Goal: Task Accomplishment & Management: Complete application form

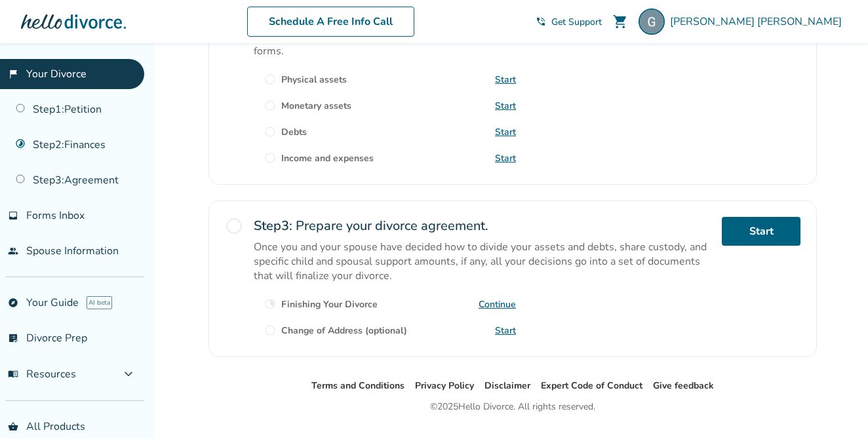
scroll to position [490, 0]
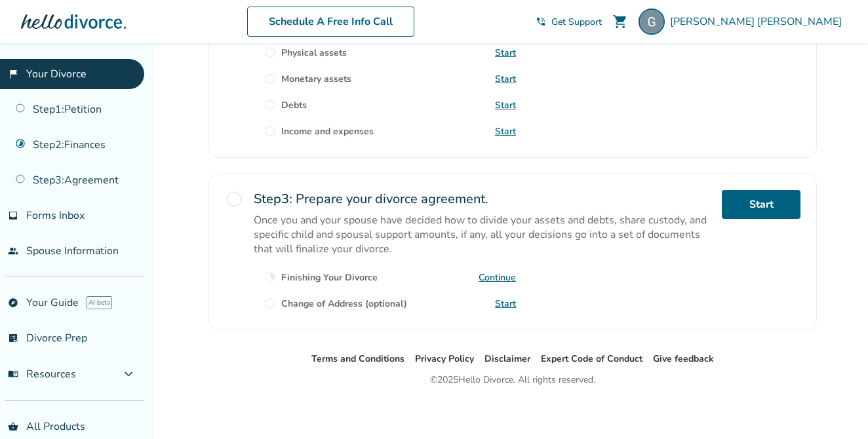
click at [237, 194] on span "radio_button_unchecked" at bounding box center [234, 199] width 18 height 18
click at [237, 195] on span "radio_button_unchecked" at bounding box center [234, 199] width 18 height 18
click at [787, 212] on link "Start" at bounding box center [761, 204] width 79 height 29
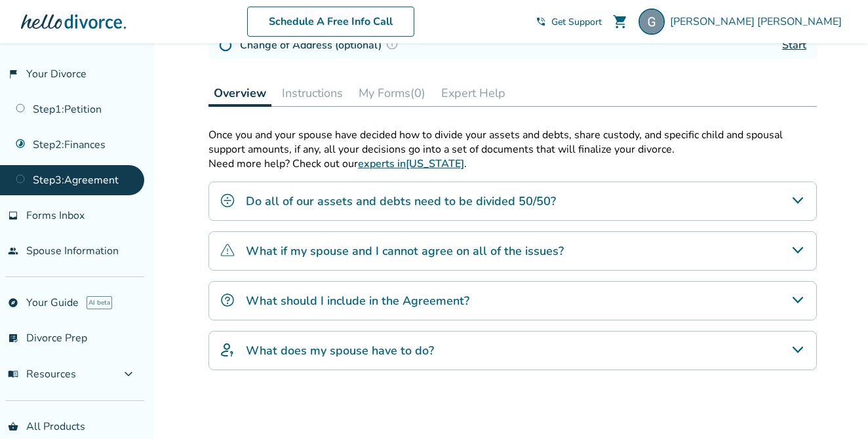
scroll to position [260, 0]
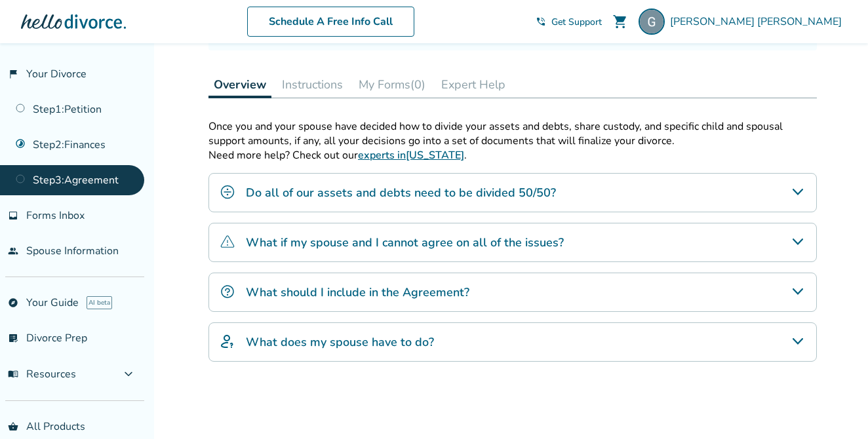
click at [553, 199] on div "Do all of our assets and debts need to be divided 50/50?" at bounding box center [512, 192] width 608 height 39
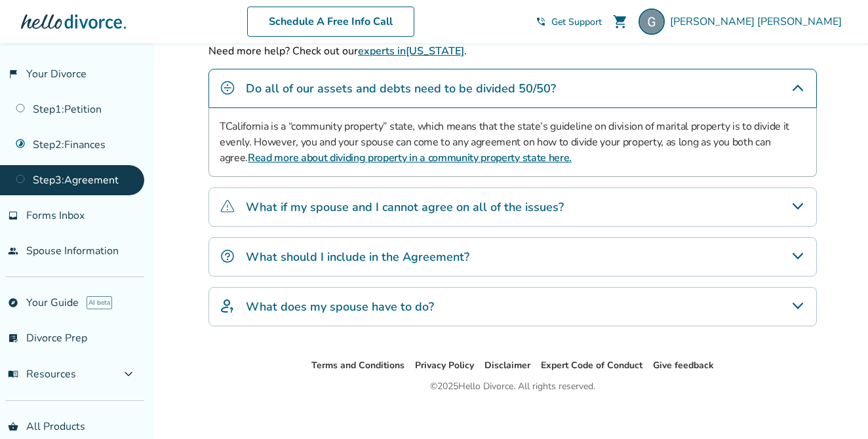
scroll to position [372, 0]
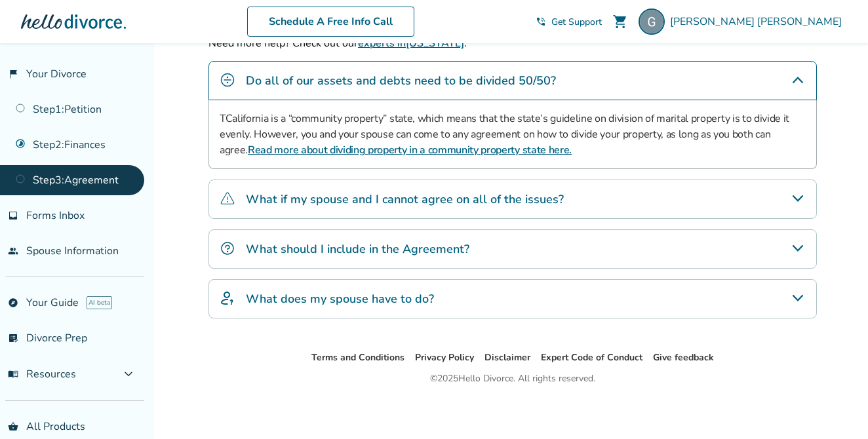
click at [545, 207] on div "What if my spouse and I cannot agree on all of the issues?" at bounding box center [512, 199] width 608 height 39
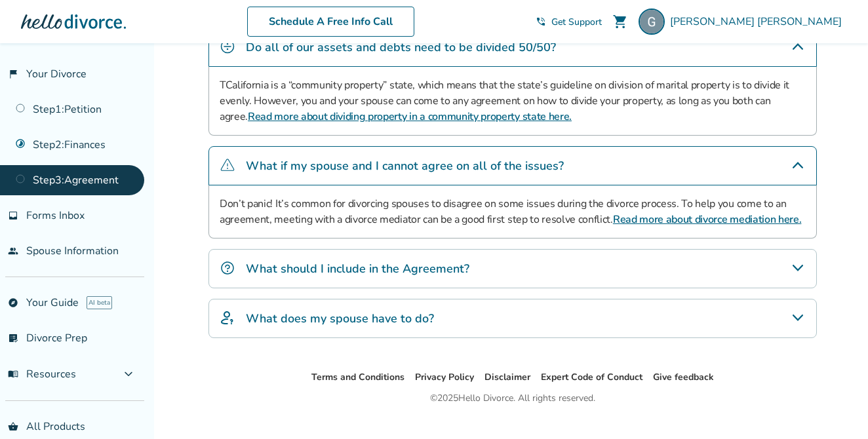
scroll to position [416, 0]
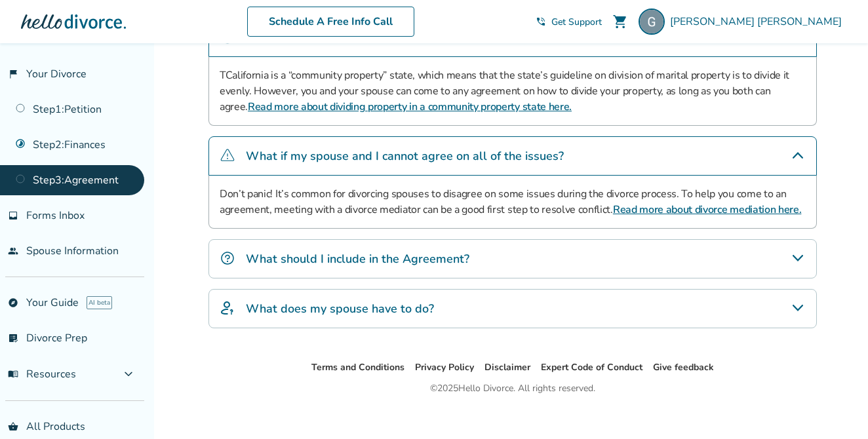
click at [492, 267] on div "What should I include in the Agreement?" at bounding box center [512, 258] width 608 height 39
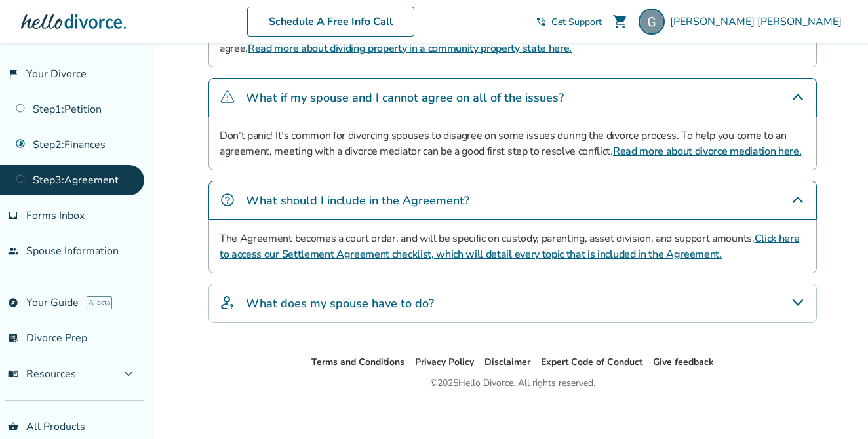
scroll to position [475, 0]
click at [447, 302] on div "What does my spouse have to do?" at bounding box center [512, 302] width 608 height 39
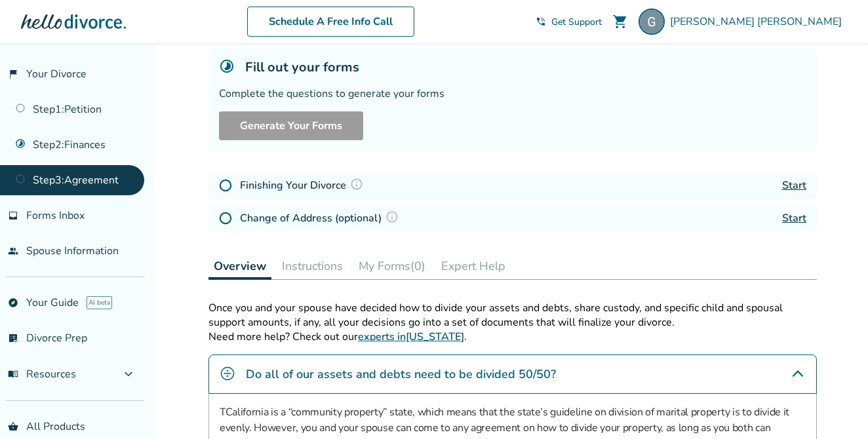
scroll to position [67, 0]
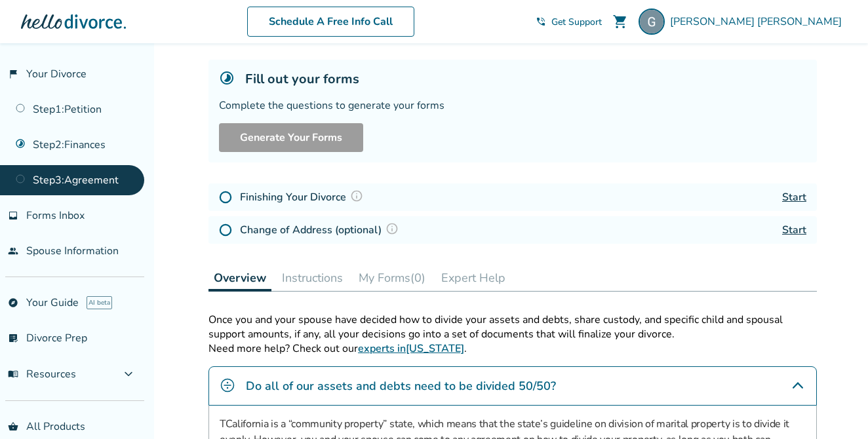
click at [228, 199] on img at bounding box center [225, 197] width 13 height 13
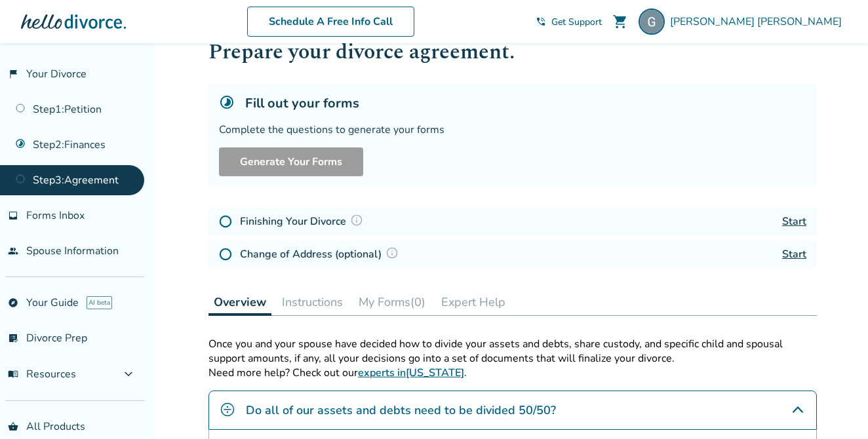
scroll to position [0, 0]
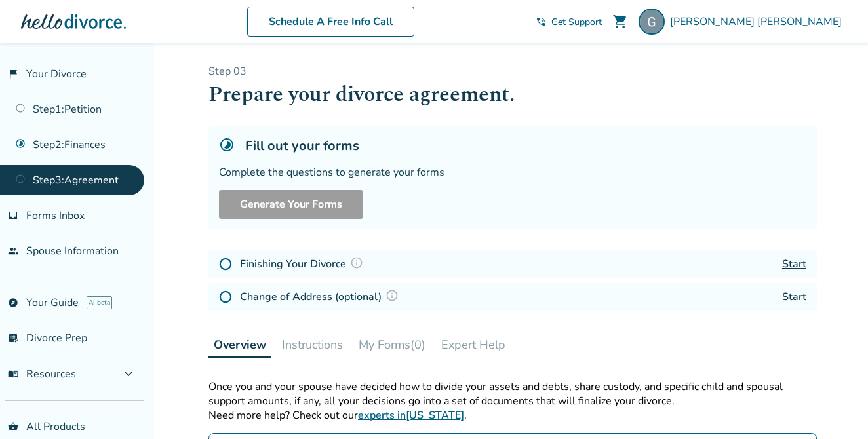
click at [783, 260] on link "Start" at bounding box center [794, 264] width 24 height 14
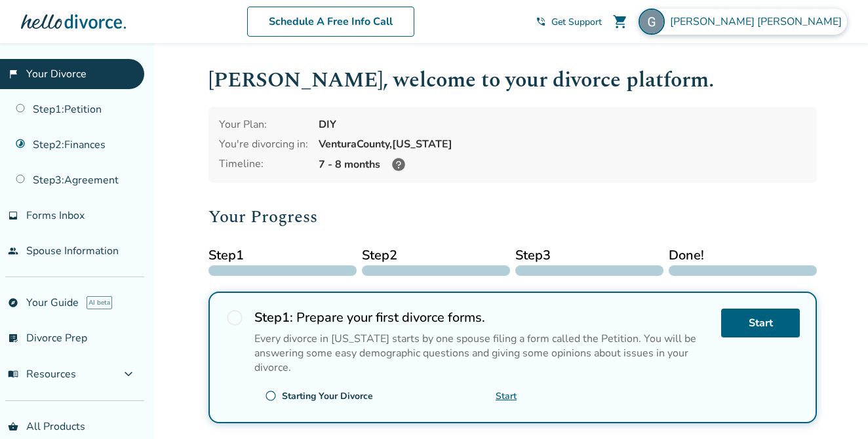
click at [770, 27] on span "Gabrielle Cartelli" at bounding box center [758, 21] width 177 height 14
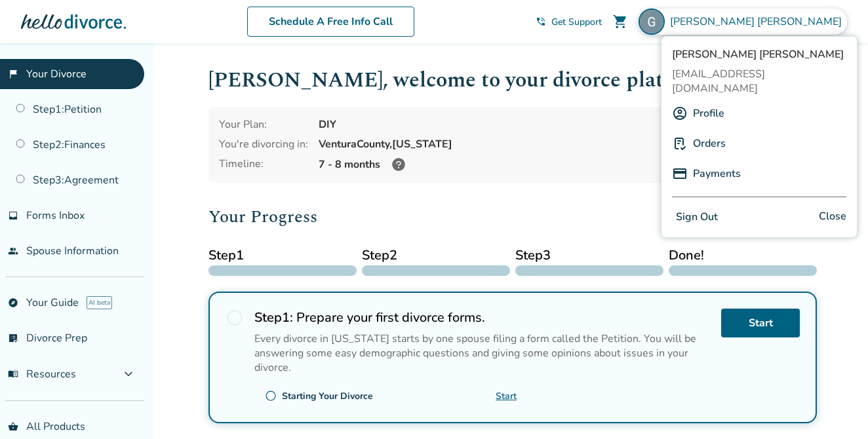
click at [690, 208] on button "Sign Out" at bounding box center [697, 217] width 50 height 19
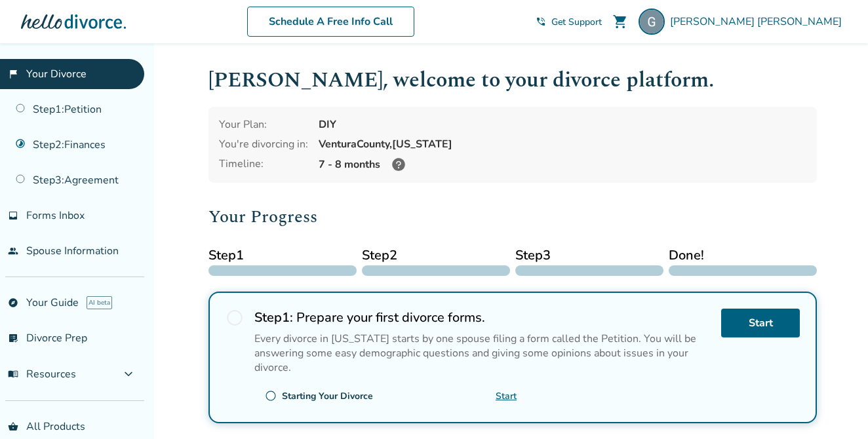
click at [399, 167] on icon at bounding box center [398, 164] width 13 height 13
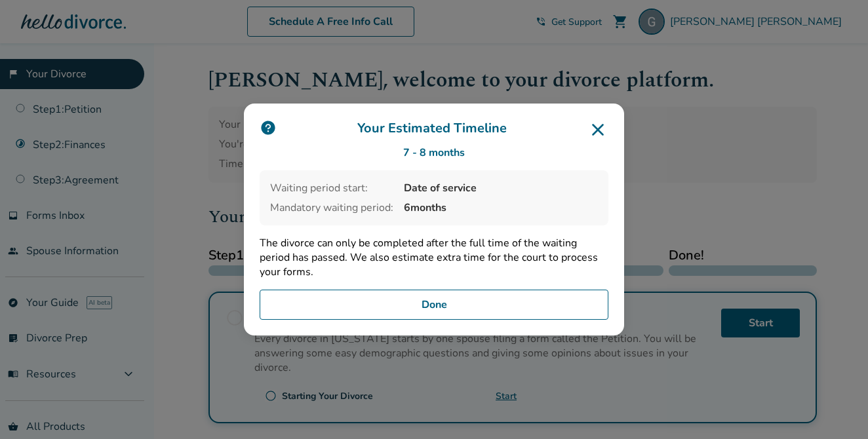
click at [599, 125] on icon at bounding box center [597, 129] width 21 height 21
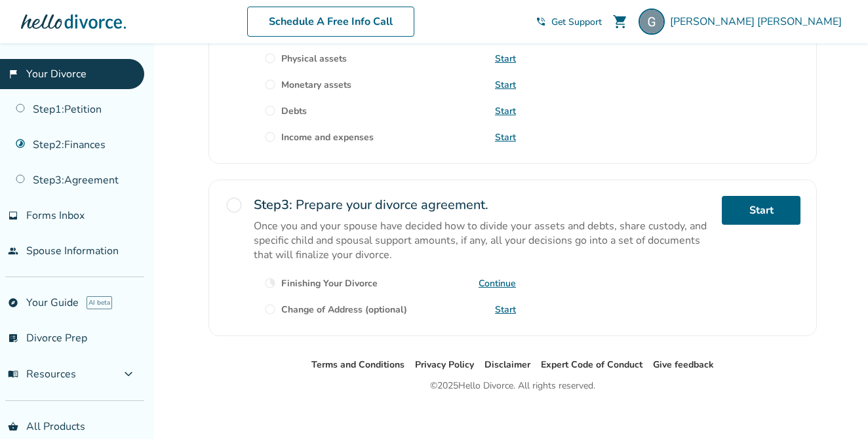
scroll to position [490, 0]
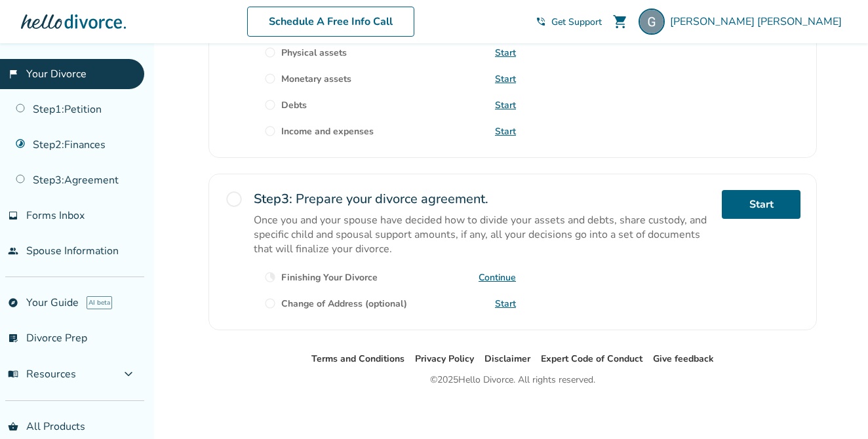
click at [233, 201] on span "radio_button_unchecked" at bounding box center [234, 199] width 18 height 18
click at [508, 271] on link "Continue" at bounding box center [497, 277] width 37 height 12
click at [503, 276] on link "Continue" at bounding box center [497, 277] width 37 height 12
click at [602, 19] on span "Get Support" at bounding box center [576, 22] width 50 height 12
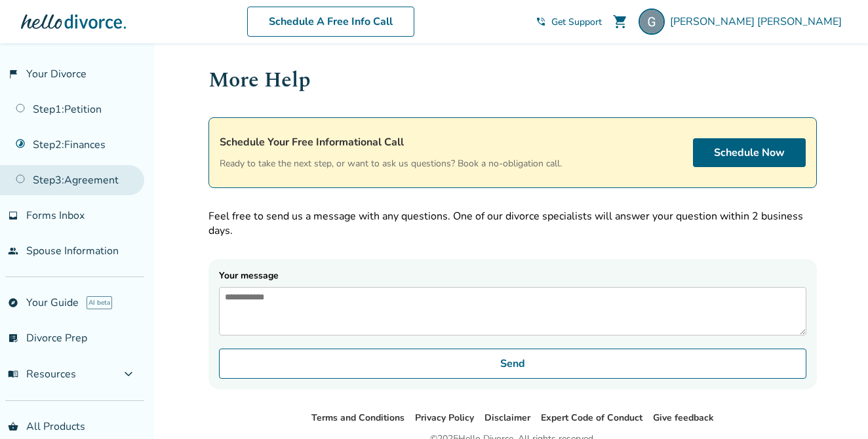
click at [60, 184] on link "Step 3 : Agreement" at bounding box center [72, 180] width 144 height 30
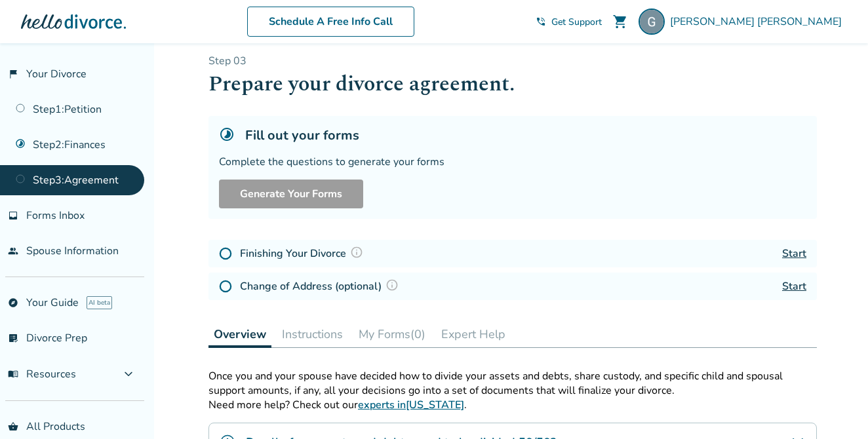
scroll to position [14, 0]
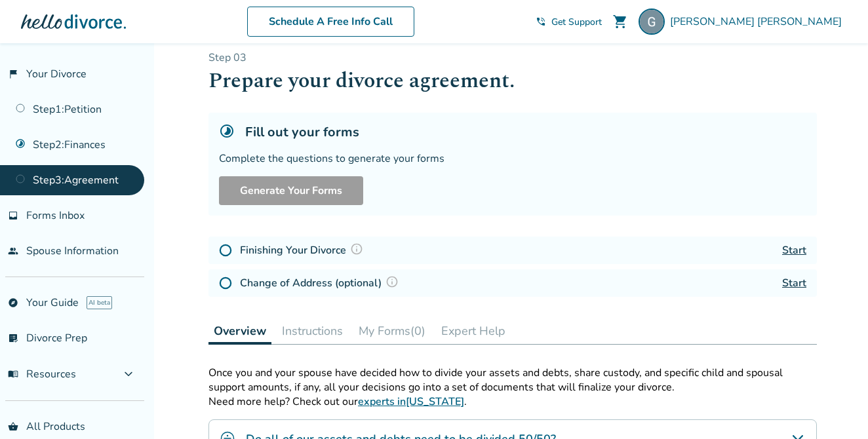
click at [798, 255] on link "Start" at bounding box center [794, 250] width 24 height 14
